Goal: Complete application form

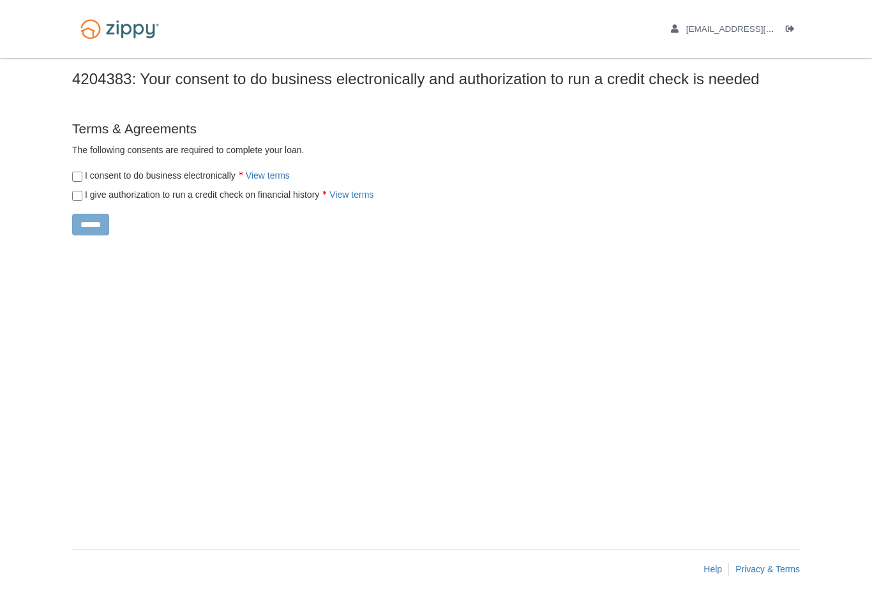
click at [80, 182] on div "I give authorization to run a credit check on financial history View terms" at bounding box center [328, 191] width 530 height 19
click at [88, 226] on input "******" at bounding box center [90, 225] width 37 height 22
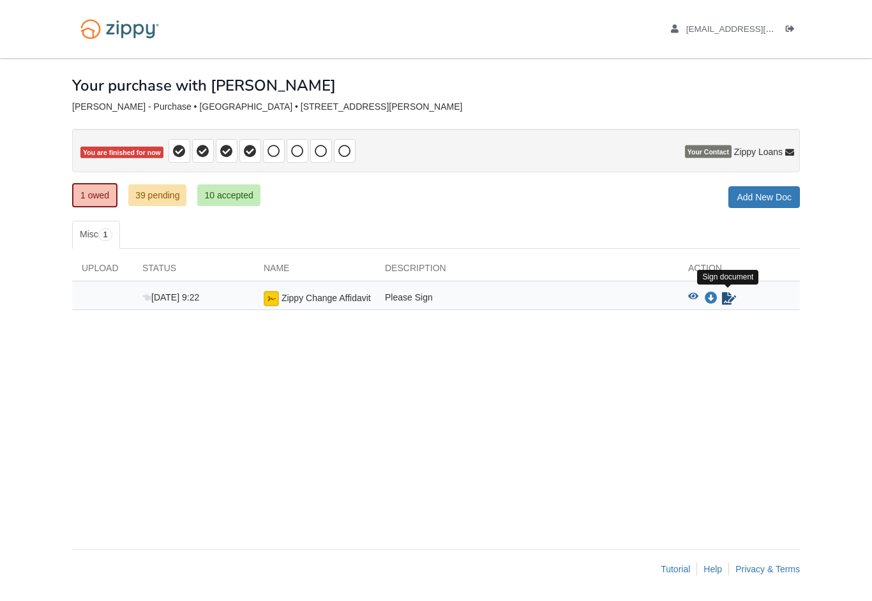
click at [726, 300] on icon "Sign Form" at bounding box center [729, 298] width 14 height 13
